Goal: Find specific page/section: Find specific page/section

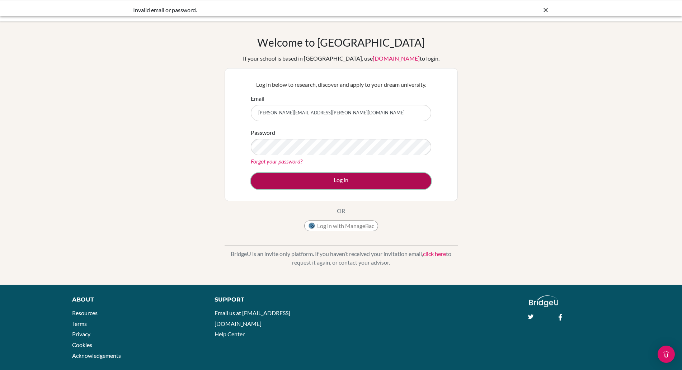
click at [321, 175] on button "Log in" at bounding box center [341, 181] width 180 height 16
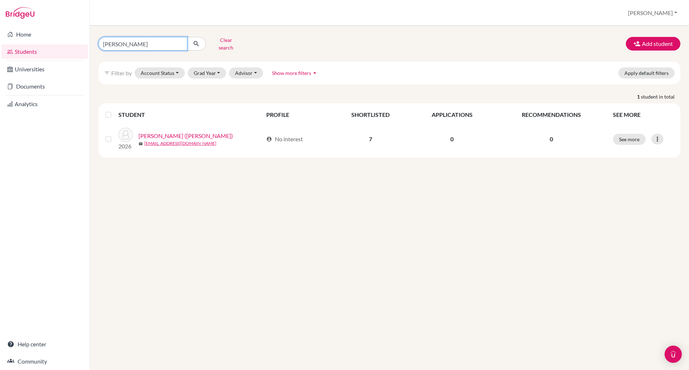
click at [140, 43] on input "[PERSON_NAME]" at bounding box center [142, 44] width 89 height 14
type input "M"
type input "kha"
click button "submit" at bounding box center [196, 44] width 19 height 14
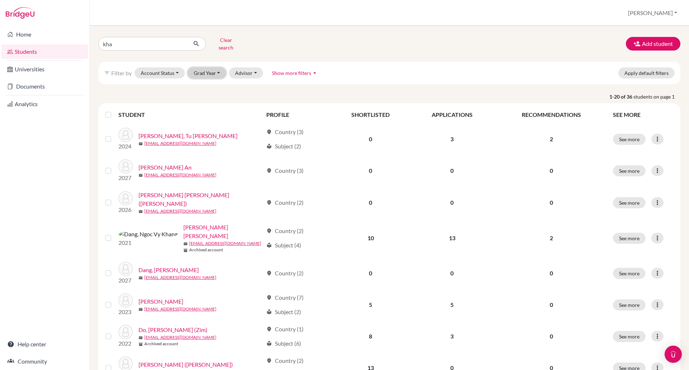
click at [208, 67] on button "Grad Year" at bounding box center [207, 72] width 39 height 11
click at [207, 98] on span "2026" at bounding box center [203, 99] width 13 height 9
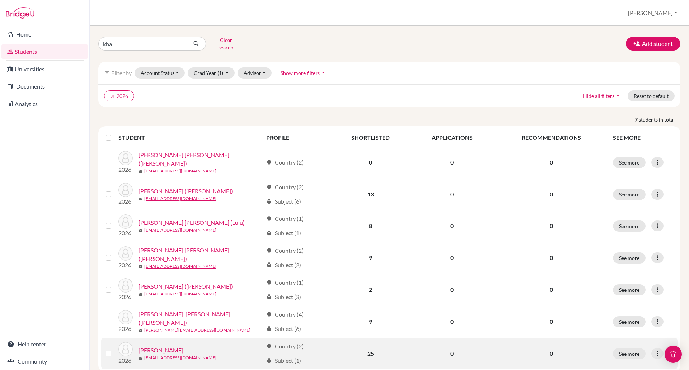
click at [153, 346] on link "[PERSON_NAME]" at bounding box center [160, 350] width 45 height 9
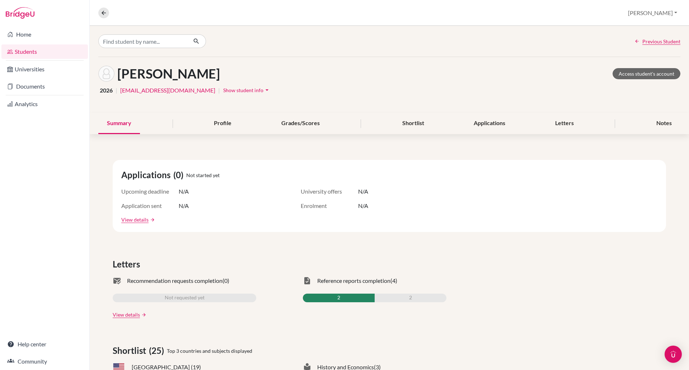
click at [223, 89] on span "Show student info" at bounding box center [243, 90] width 40 height 6
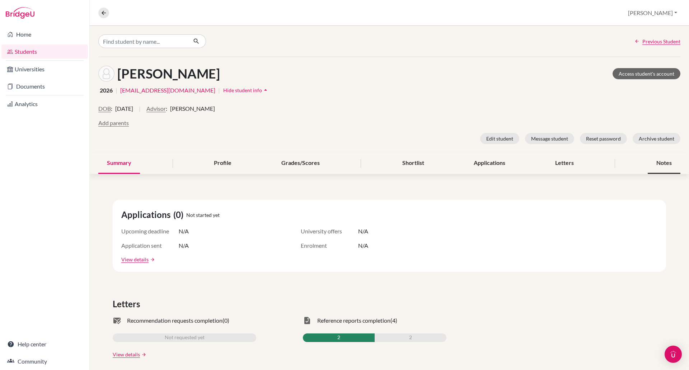
click at [659, 166] on div "Notes" at bounding box center [663, 163] width 33 height 21
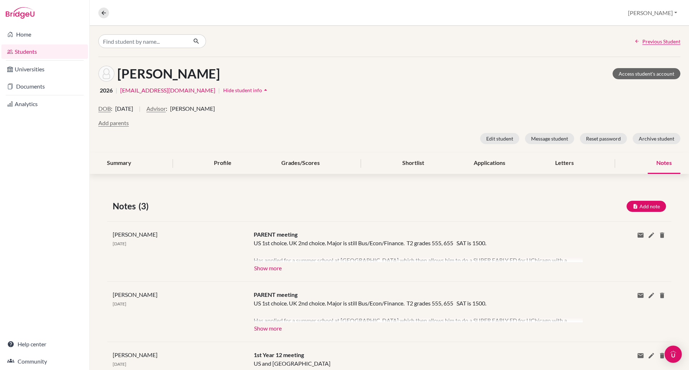
click at [651, 163] on div "Notes" at bounding box center [663, 163] width 33 height 21
click at [270, 270] on button "Show more" at bounding box center [268, 267] width 28 height 11
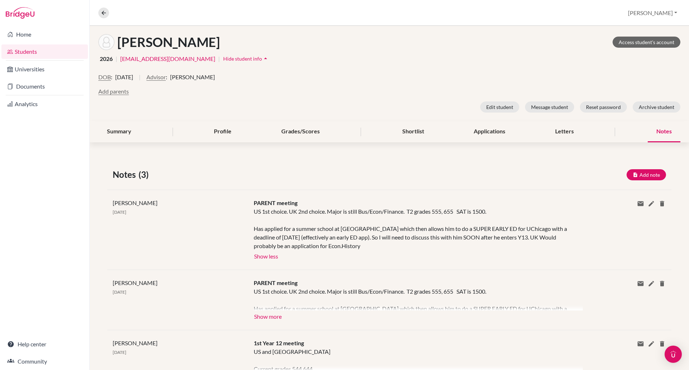
scroll to position [32, 0]
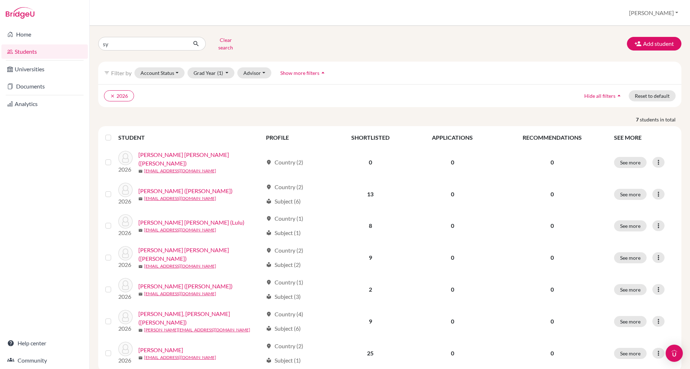
type input "sy anh"
click at [195, 37] on button "submit" at bounding box center [196, 44] width 19 height 14
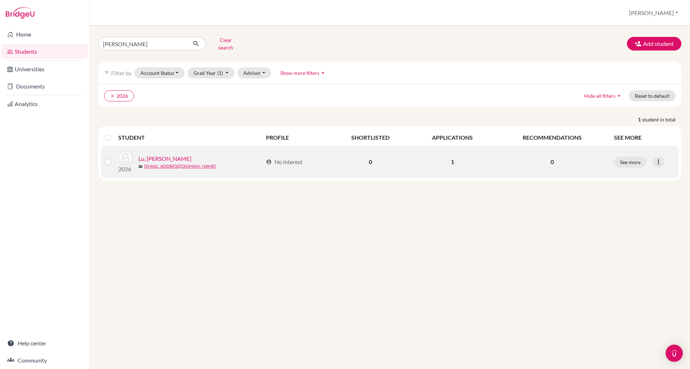
click at [150, 155] on link "Lu, Sy Anh" at bounding box center [164, 159] width 53 height 9
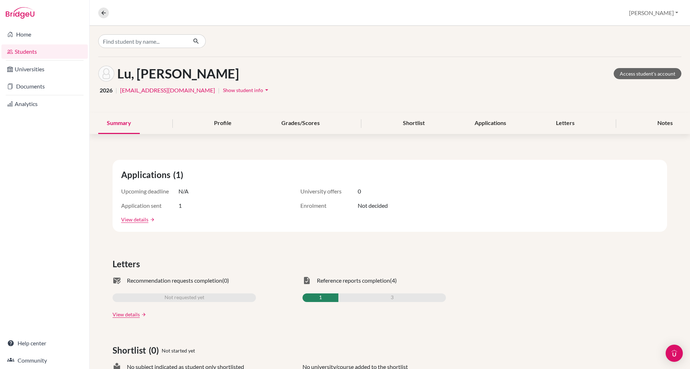
click at [223, 90] on span "Show student info" at bounding box center [243, 90] width 40 height 6
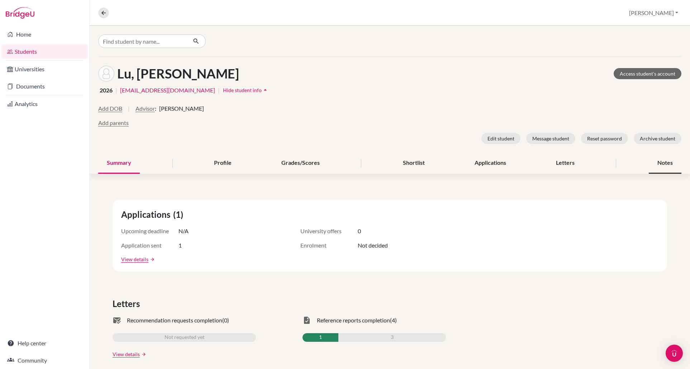
click at [653, 160] on div "Notes" at bounding box center [665, 163] width 33 height 21
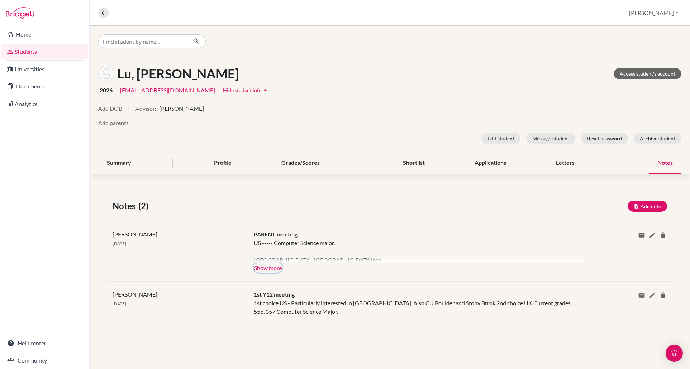
click at [272, 268] on button "Show more" at bounding box center [268, 267] width 28 height 11
